Goal: Information Seeking & Learning: Stay updated

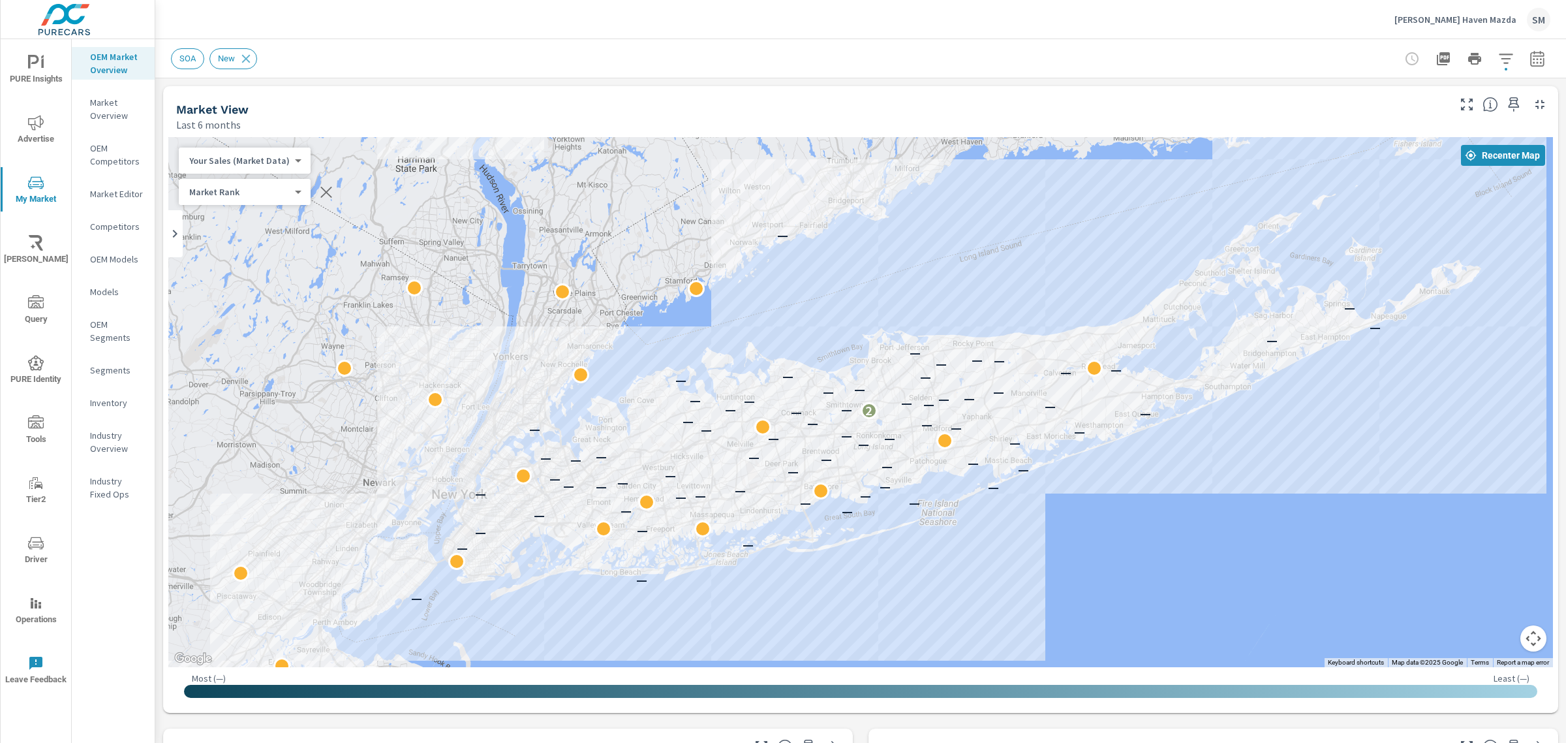
scroll to position [1, 0]
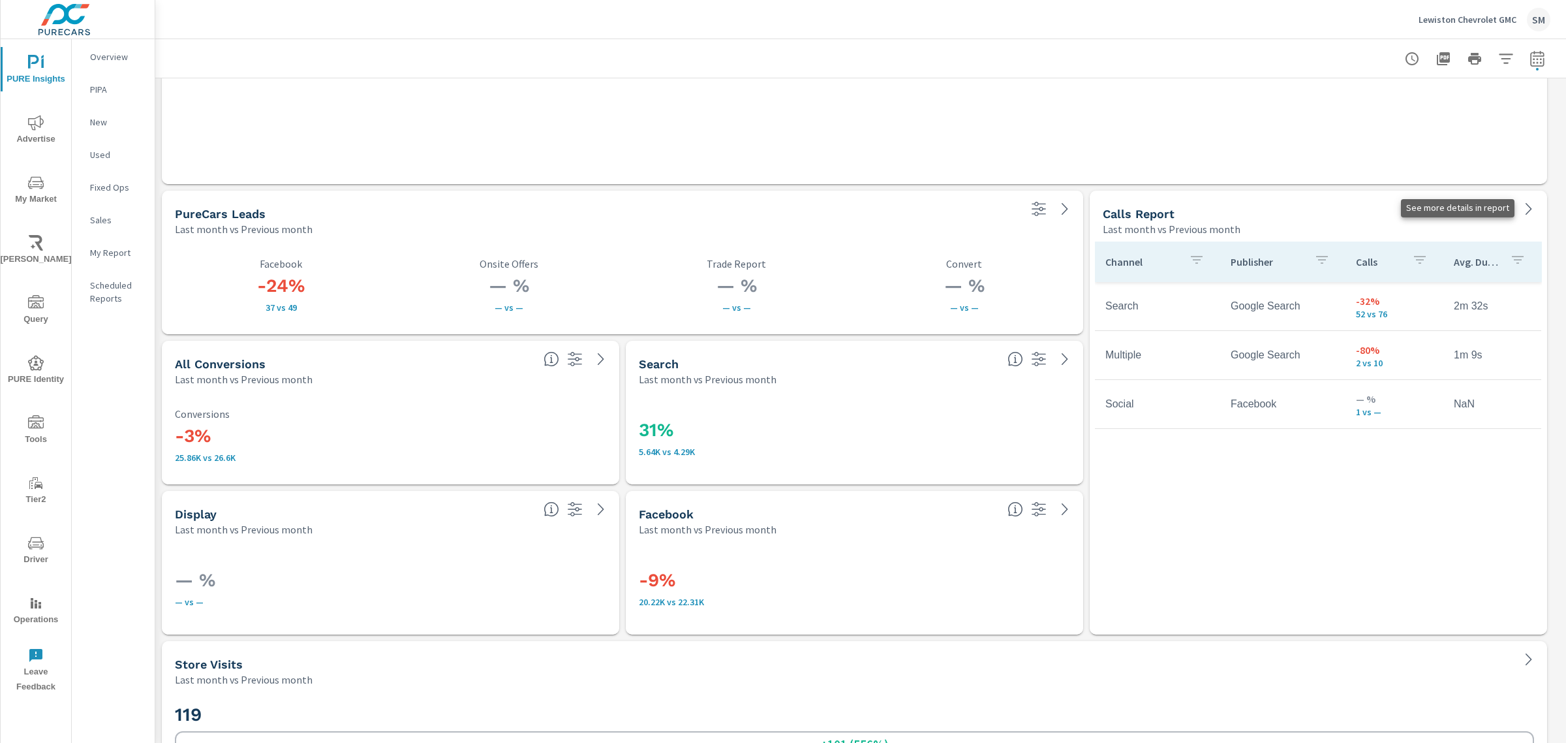
scroll to position [4084, 1424]
click at [1524, 201] on icon at bounding box center [1529, 209] width 16 height 16
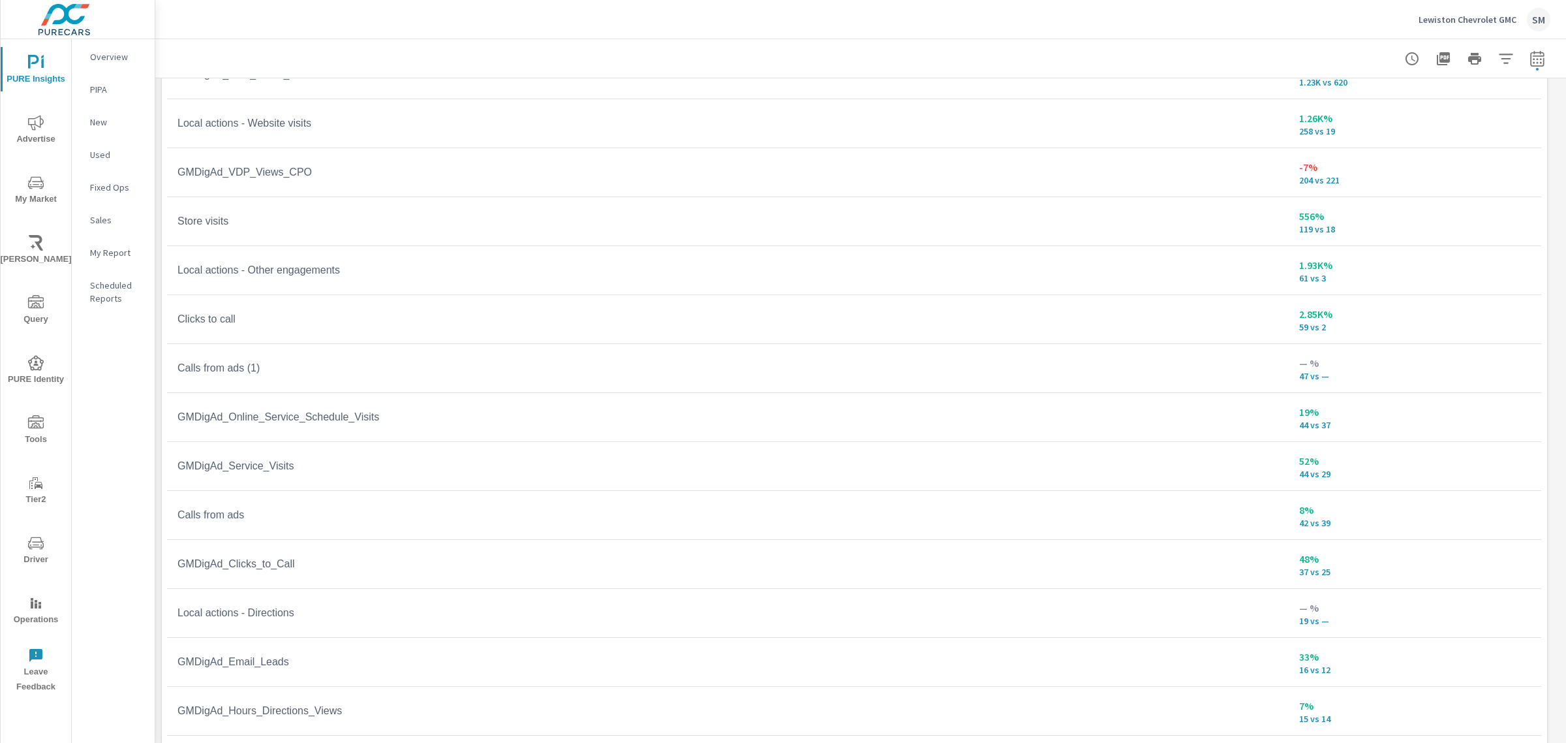
scroll to position [52, 0]
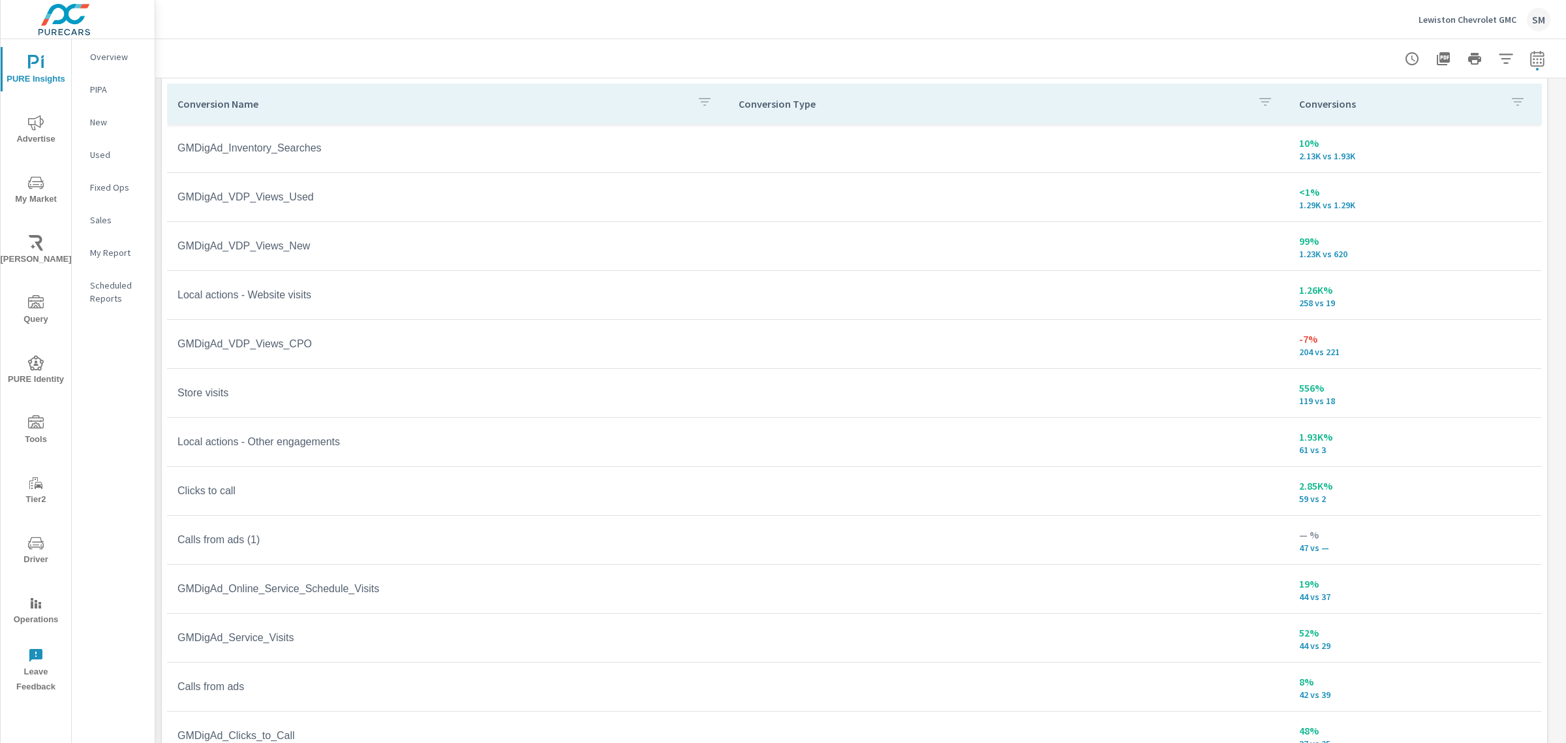
scroll to position [1855, 0]
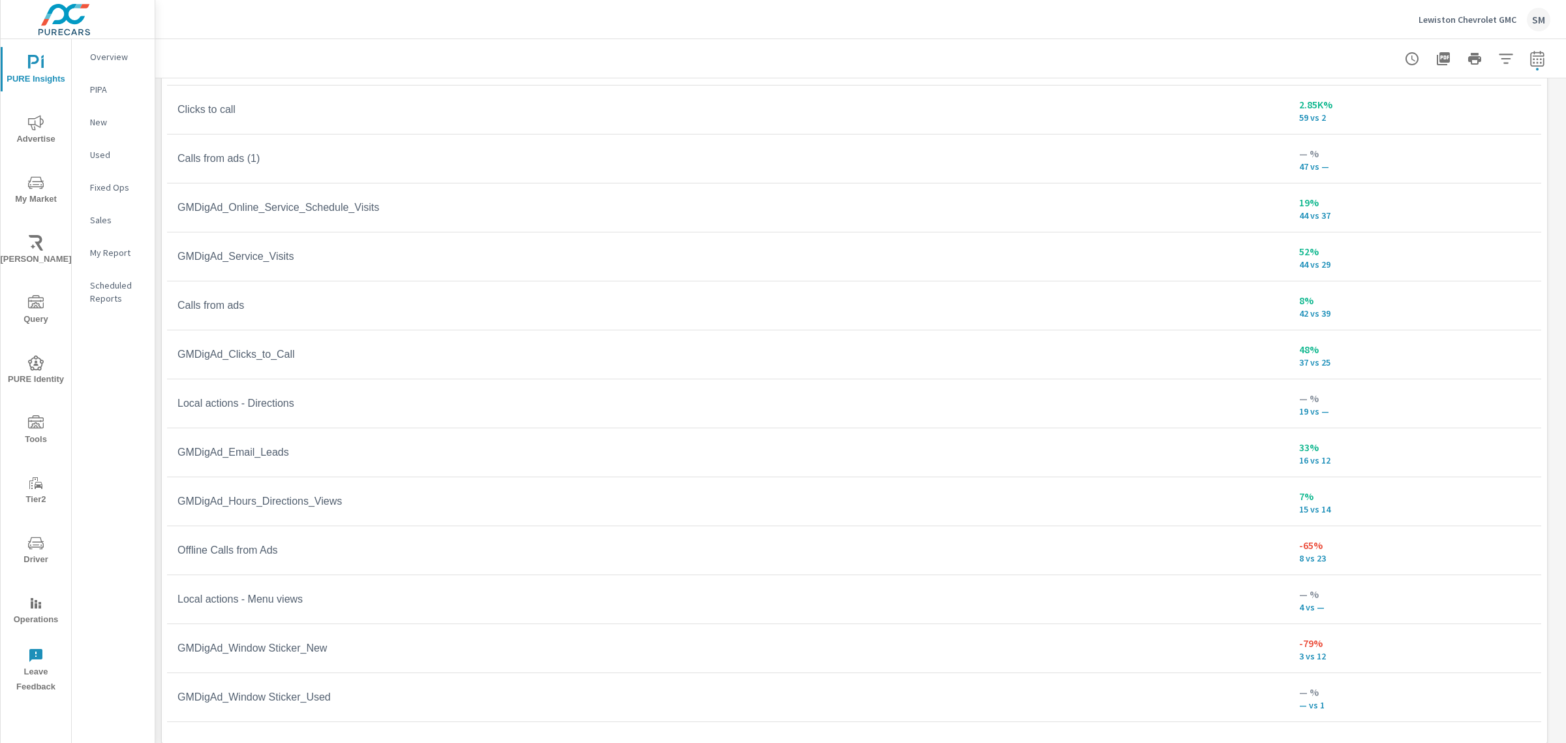
scroll to position [2184, 0]
